Goal: Check status: Check status

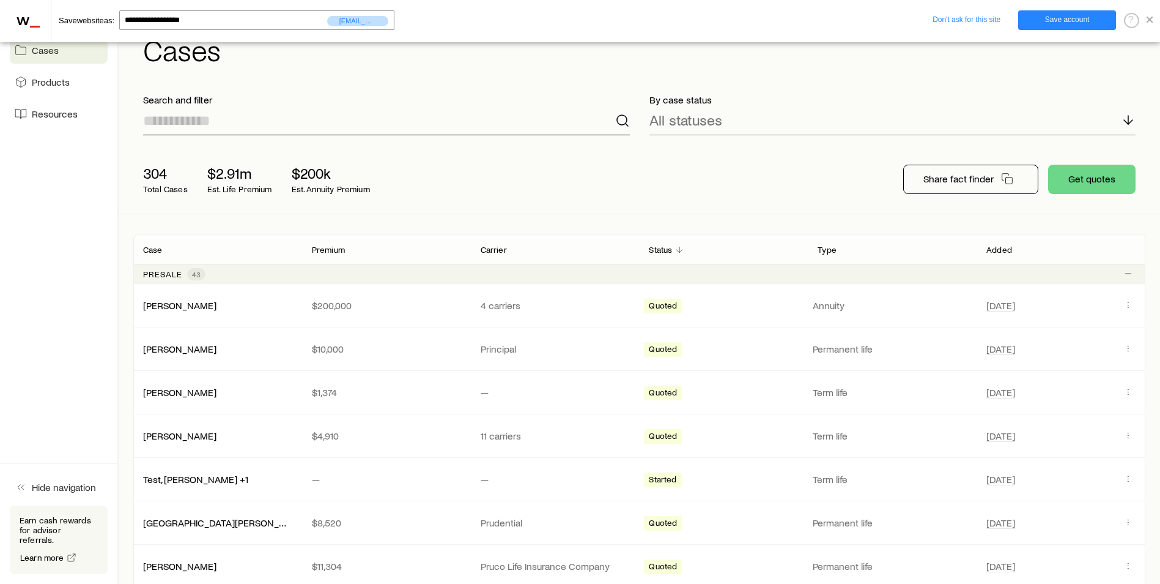
click at [271, 119] on input at bounding box center [386, 120] width 487 height 29
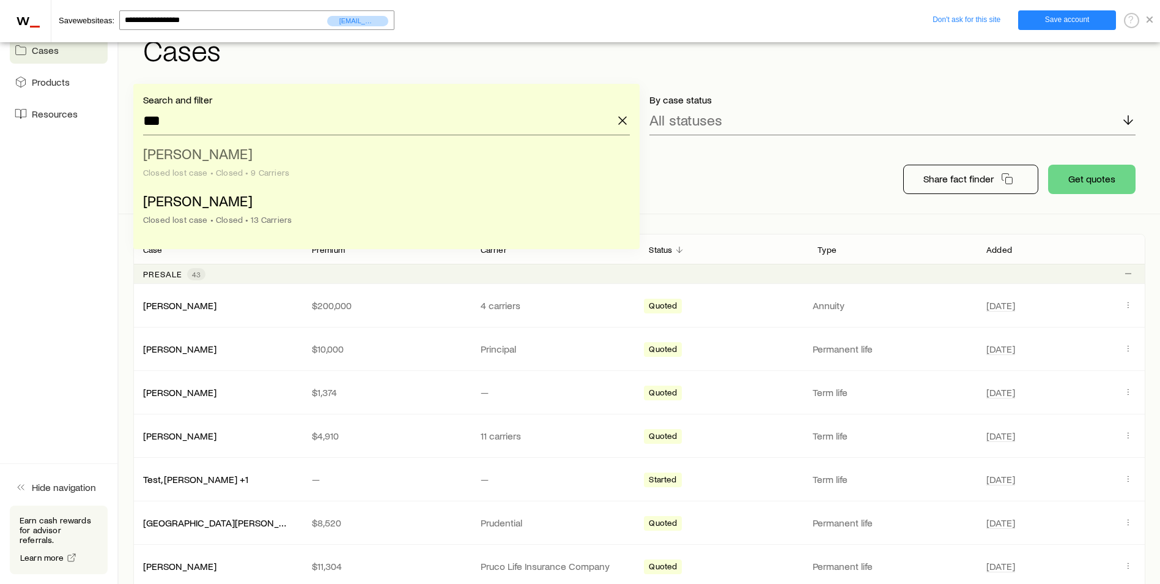
click at [223, 161] on li "[PERSON_NAME] lost case • Closed • 9 Carriers" at bounding box center [383, 163] width 480 height 47
type input "**********"
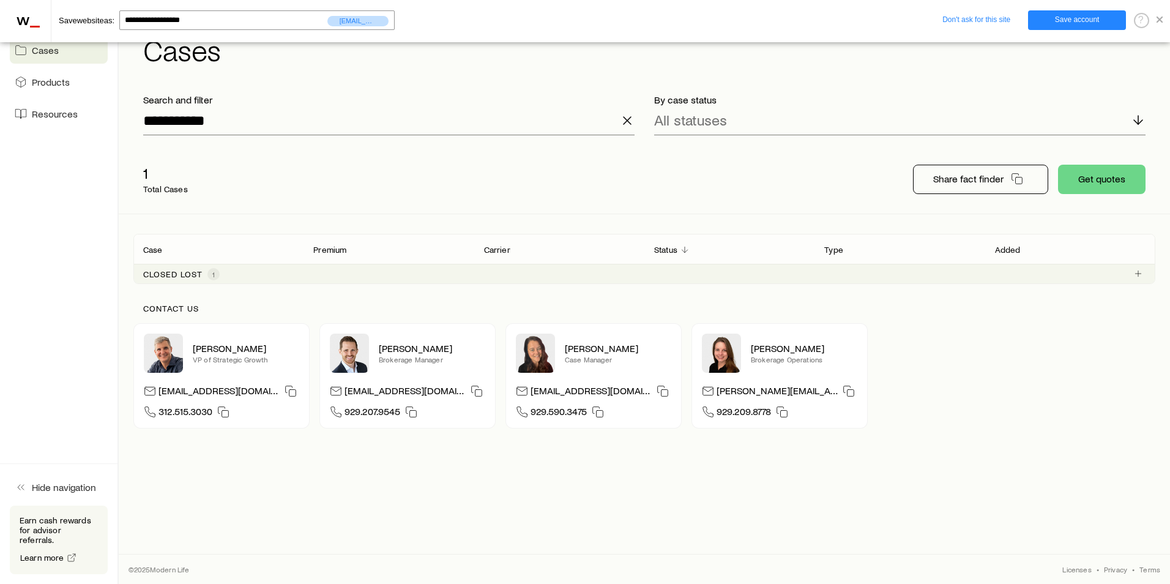
click at [187, 273] on p "Closed lost" at bounding box center [172, 274] width 59 height 10
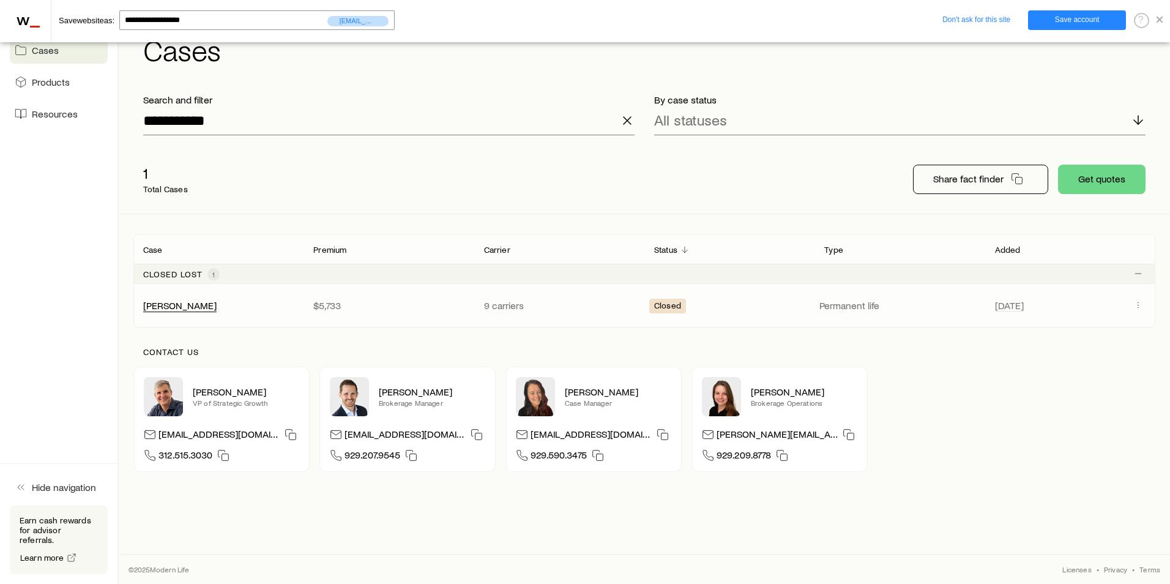
click at [166, 311] on div "[PERSON_NAME]" at bounding box center [179, 305] width 73 height 13
click at [1160, 18] on span at bounding box center [1159, 20] width 6 height 6
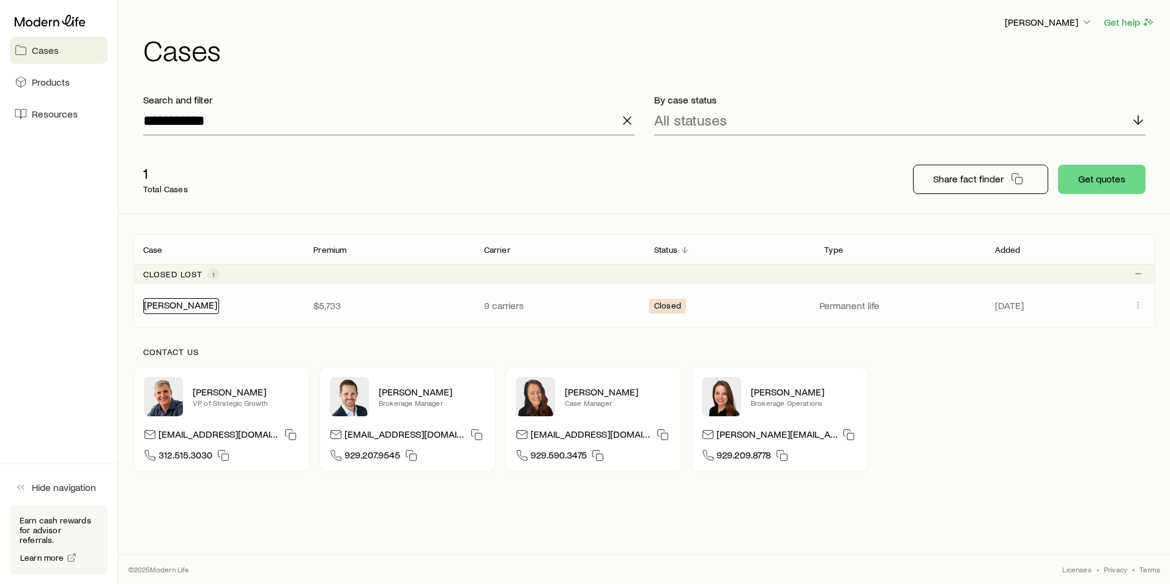
click at [159, 305] on link "[PERSON_NAME]" at bounding box center [180, 305] width 73 height 12
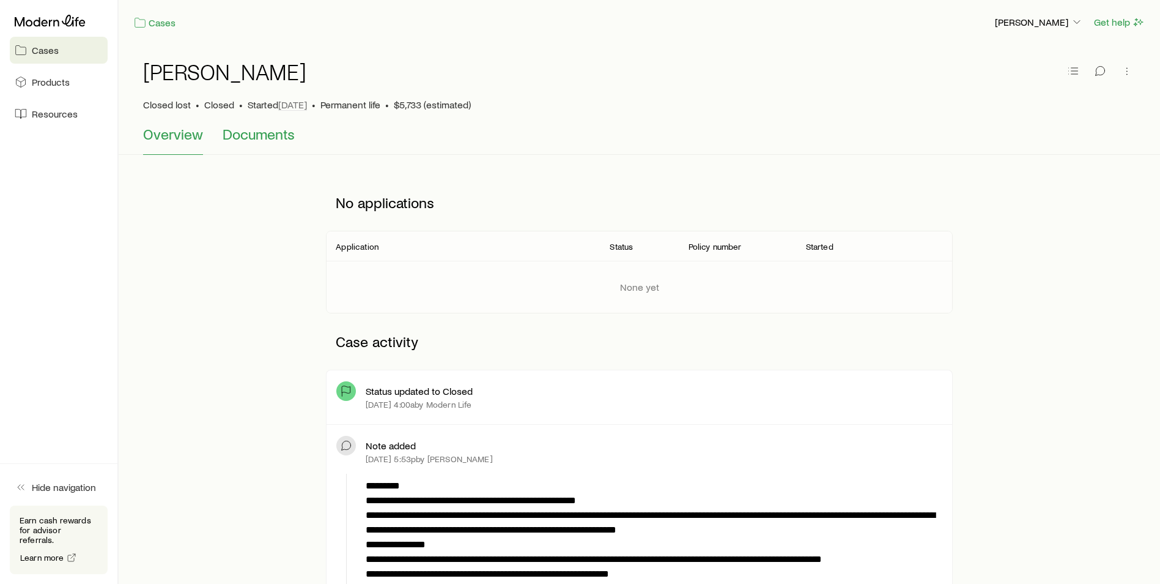
click at [232, 132] on span "Documents" at bounding box center [259, 133] width 72 height 17
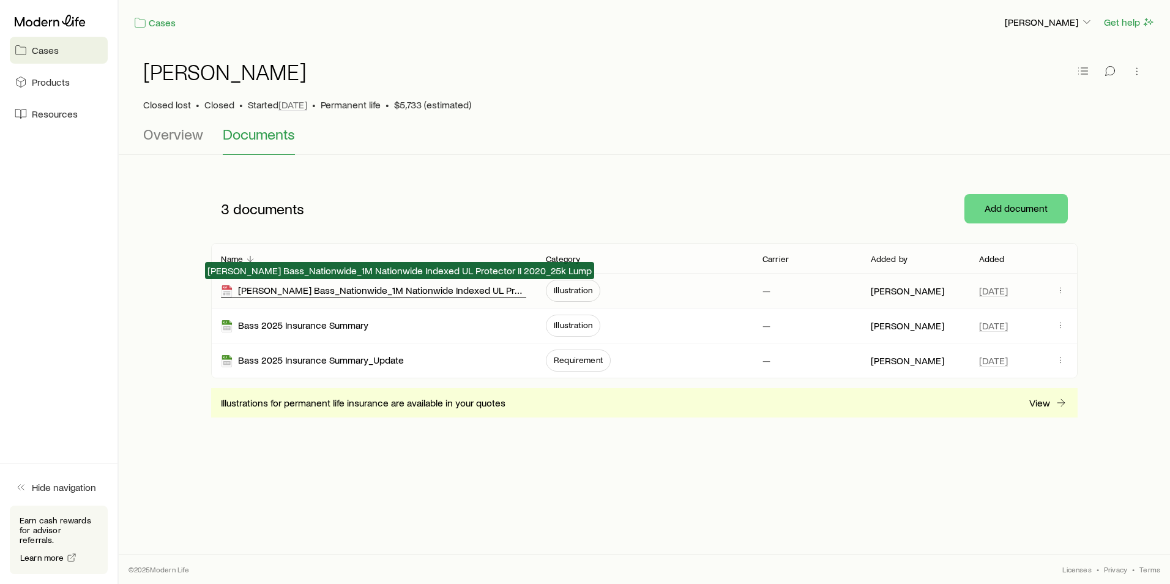
click at [411, 292] on div "[PERSON_NAME] Bass_Nationwide_1M Nationwide Indexed UL Protector II 2020_25k Lu…" at bounding box center [373, 291] width 305 height 14
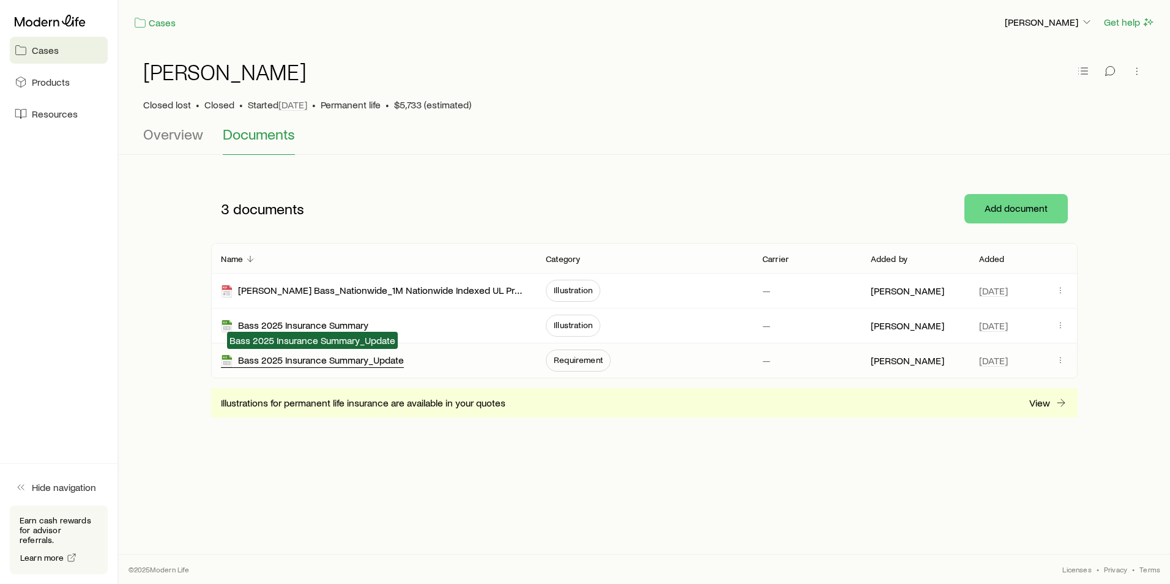
click at [361, 356] on div "Bass 2025 Insurance Summary_Update" at bounding box center [312, 361] width 183 height 14
